Goal: Task Accomplishment & Management: Manage account settings

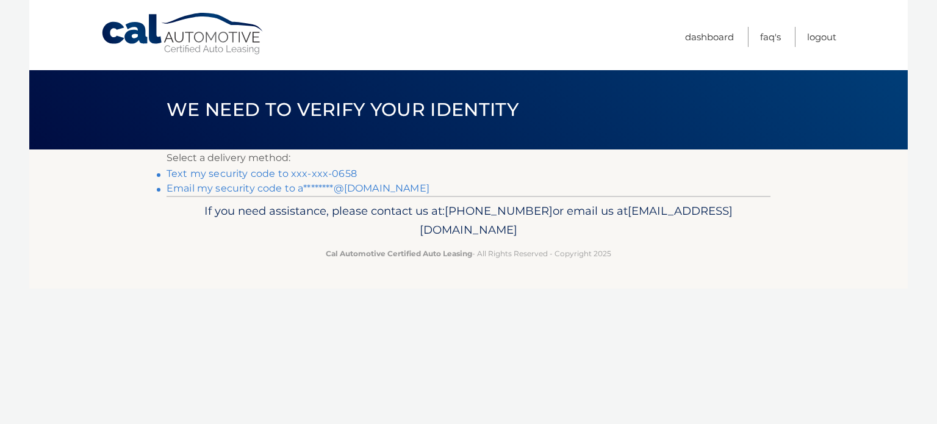
click at [314, 171] on link "Text my security code to xxx-xxx-0658" at bounding box center [262, 174] width 190 height 12
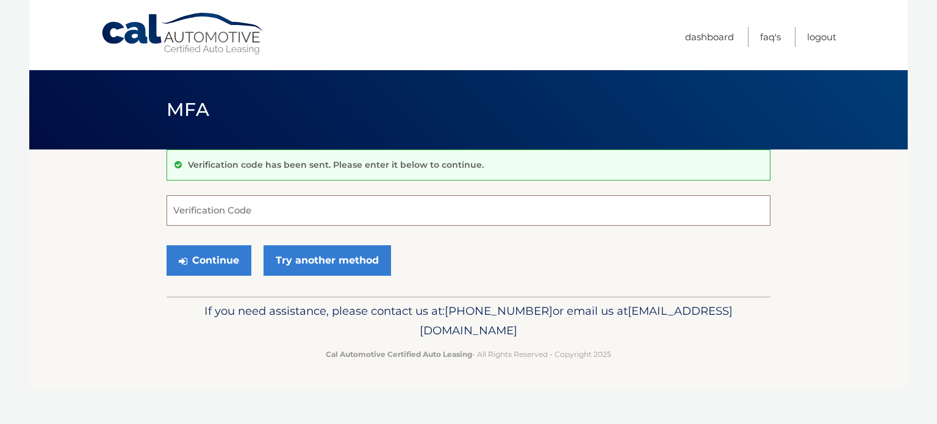
click at [225, 212] on input "Verification Code" at bounding box center [469, 210] width 604 height 31
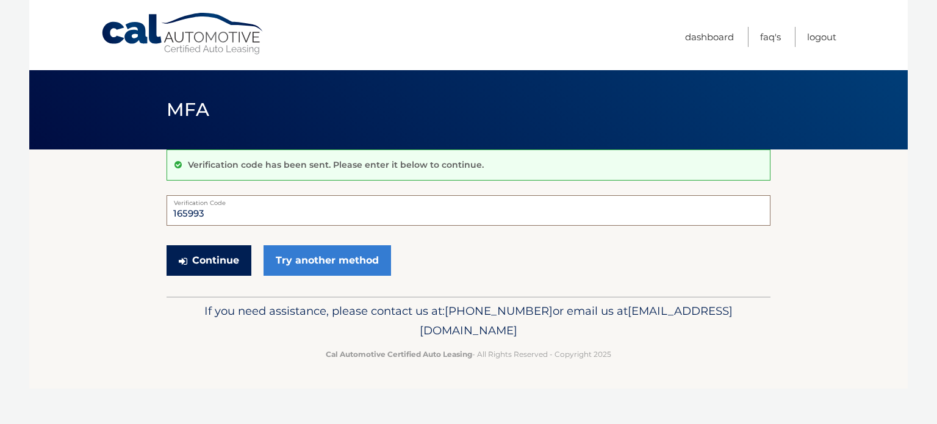
type input "165993"
click at [192, 251] on button "Continue" at bounding box center [209, 260] width 85 height 31
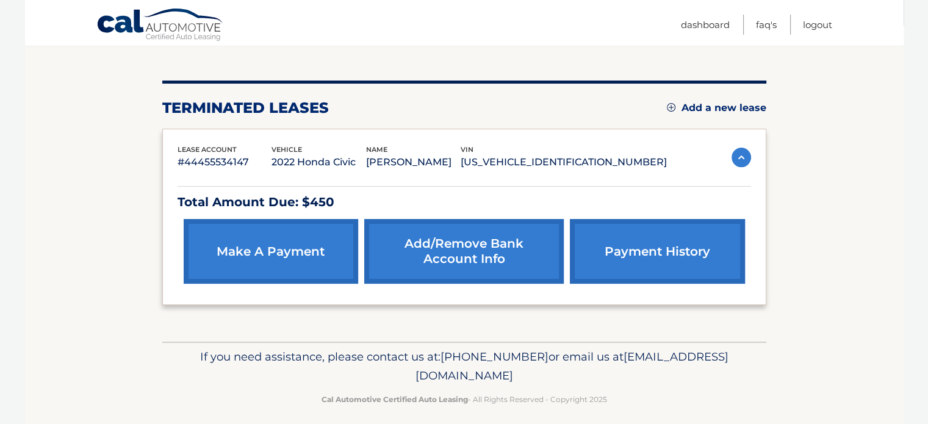
scroll to position [126, 0]
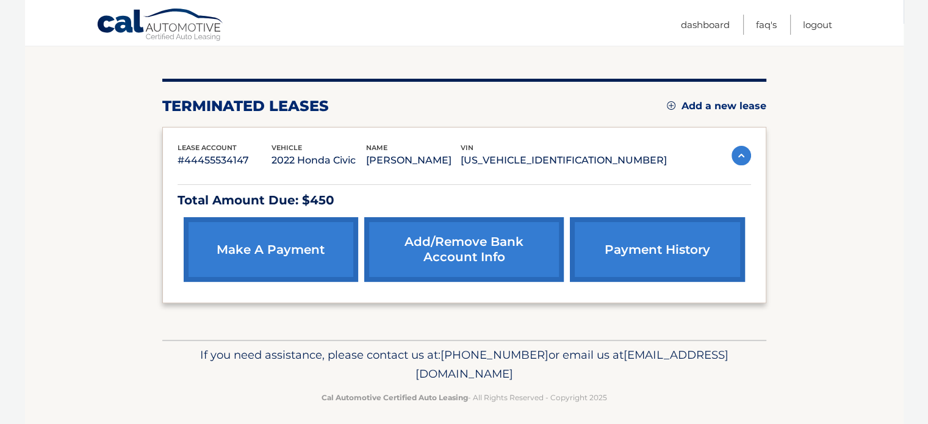
click at [303, 248] on link "make a payment" at bounding box center [271, 249] width 175 height 65
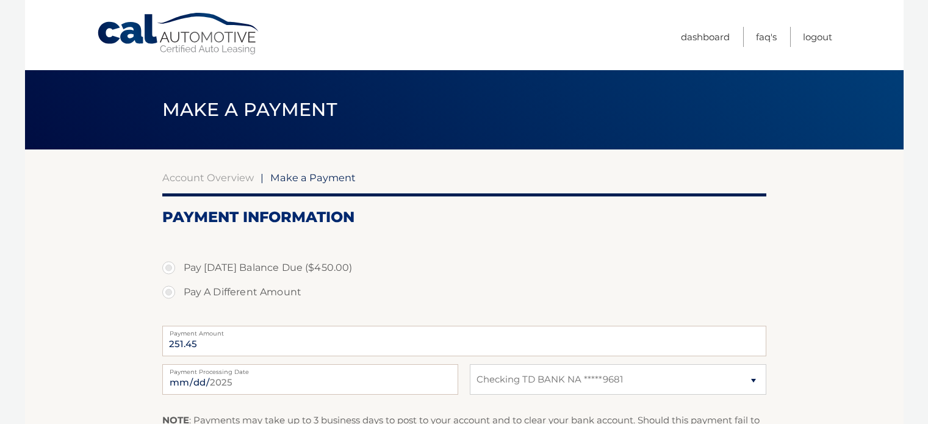
select select "NDVlYTdiYTctMTMwMy00NjBhLWFjMTYtMzdjZTUwNjE2MDQ0"
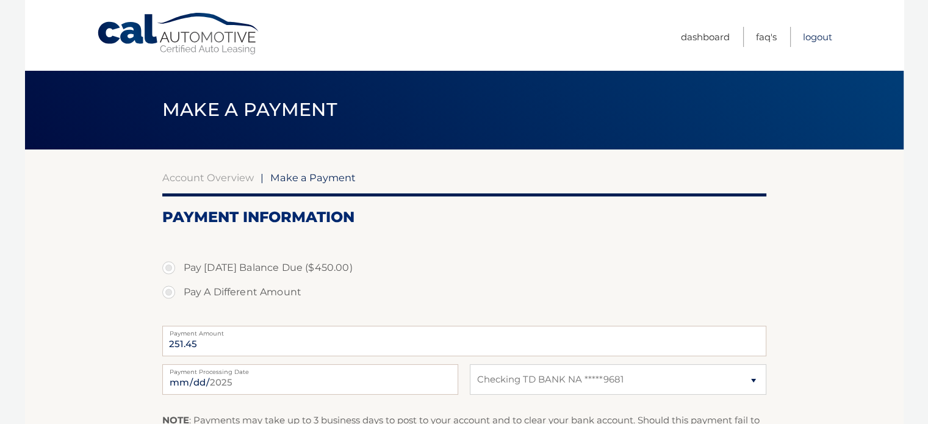
click at [824, 35] on link "Logout" at bounding box center [817, 37] width 29 height 20
